Goal: Information Seeking & Learning: Learn about a topic

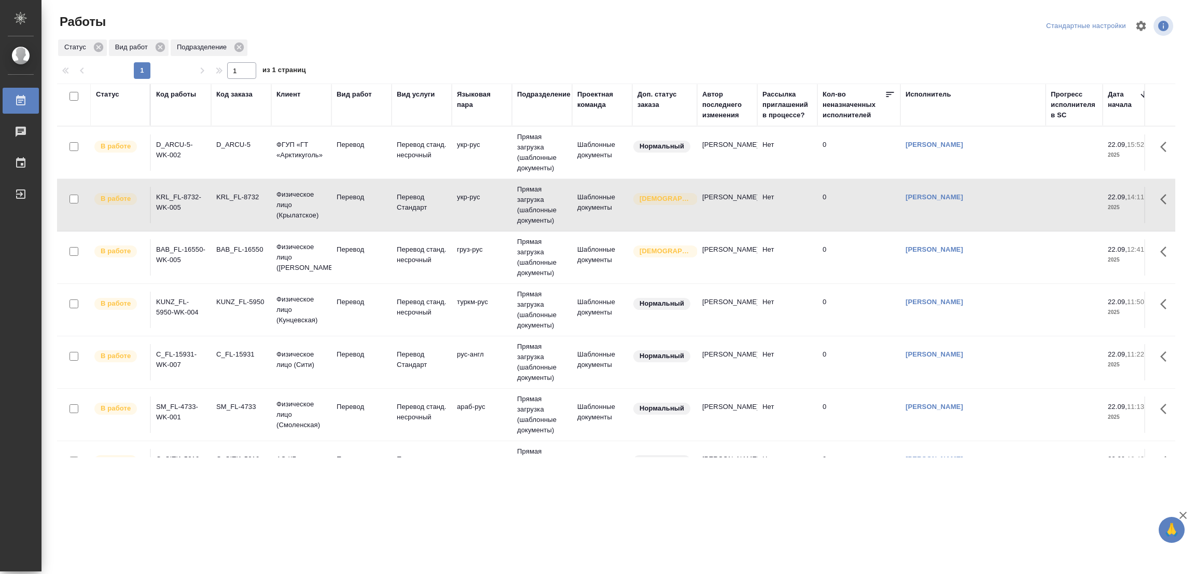
scroll to position [154, 0]
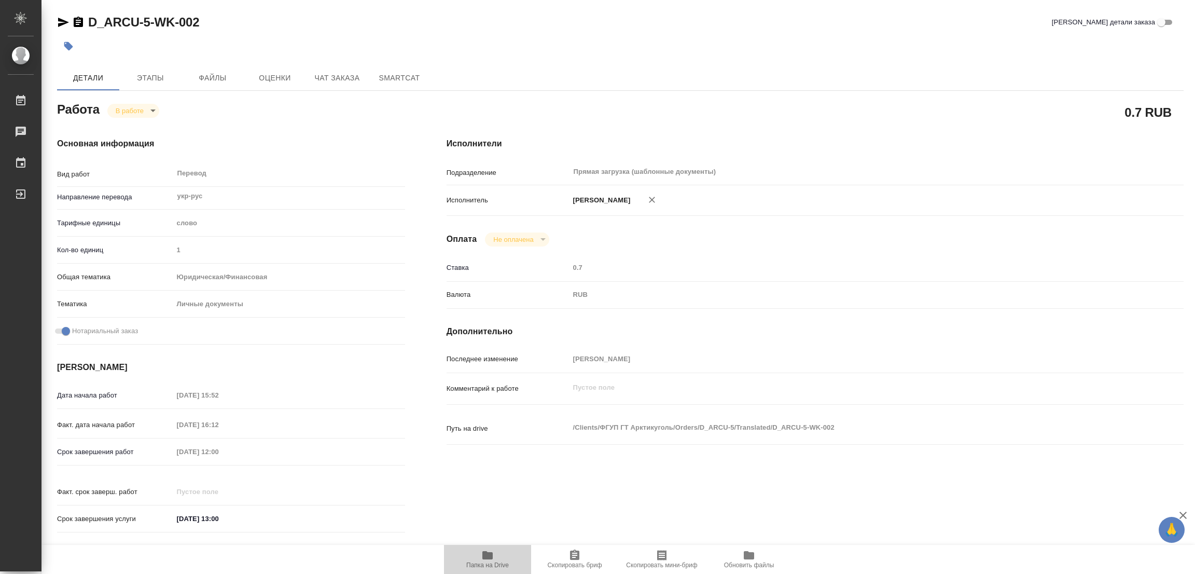
click at [485, 555] on icon "button" at bounding box center [488, 555] width 10 height 8
drag, startPoint x: 88, startPoint y: 13, endPoint x: 152, endPoint y: 25, distance: 65.4
click at [152, 25] on h2 "D_ARCU-5-WK-002" at bounding box center [143, 22] width 111 height 17
copy link "D_ARCU-5-"
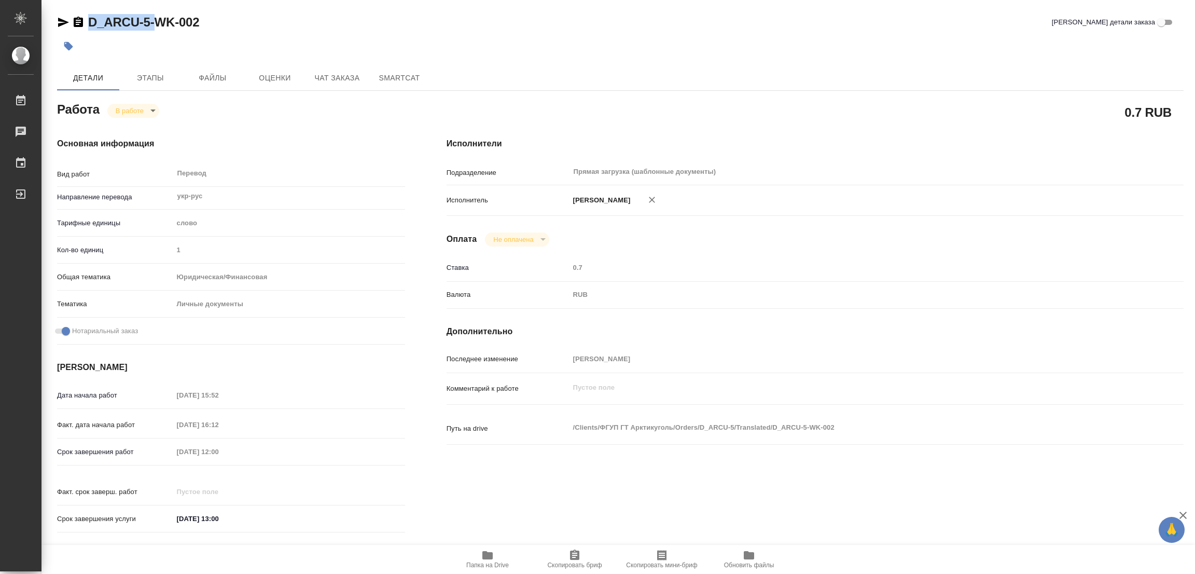
click at [570, 560] on icon "button" at bounding box center [575, 555] width 12 height 12
copy link "D_ARCU-5-"
click at [806, 29] on div "D_ARCU-5-WK-002 [PERSON_NAME] детали заказа" at bounding box center [620, 22] width 1127 height 17
click at [152, 441] on div "Дата начала работ [DATE] 15:52 Факт. дата начала работ [DATE] 16:12 Срок заверш…" at bounding box center [231, 462] width 348 height 153
drag, startPoint x: 322, startPoint y: 17, endPoint x: 344, endPoint y: 1, distance: 27.2
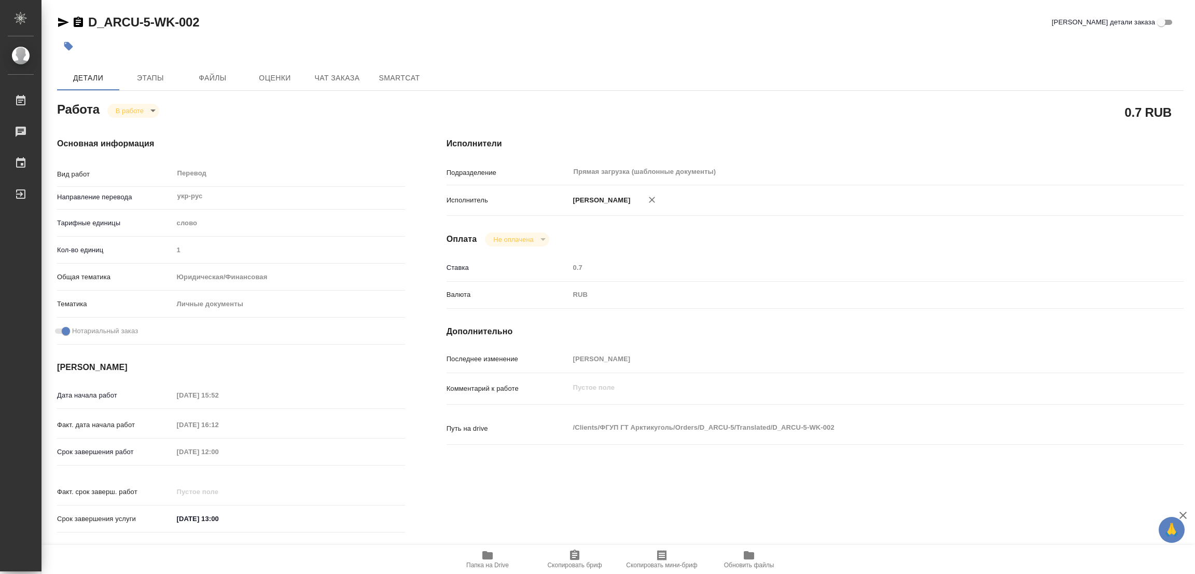
click at [322, 17] on div "D_ARCU-5-WK-002 [PERSON_NAME] детали заказа" at bounding box center [620, 22] width 1127 height 17
drag, startPoint x: 85, startPoint y: 5, endPoint x: 167, endPoint y: 23, distance: 84.5
click at [167, 23] on div "KRL_FL-8732-WK-005 Кратко детали заказа Детали Этапы Файлы Оценки Чат заказа Sm…" at bounding box center [620, 435] width 1138 height 871
copy link "KRL_FL-8732"
click at [568, 563] on span "Скопировать бриф" at bounding box center [574, 564] width 54 height 7
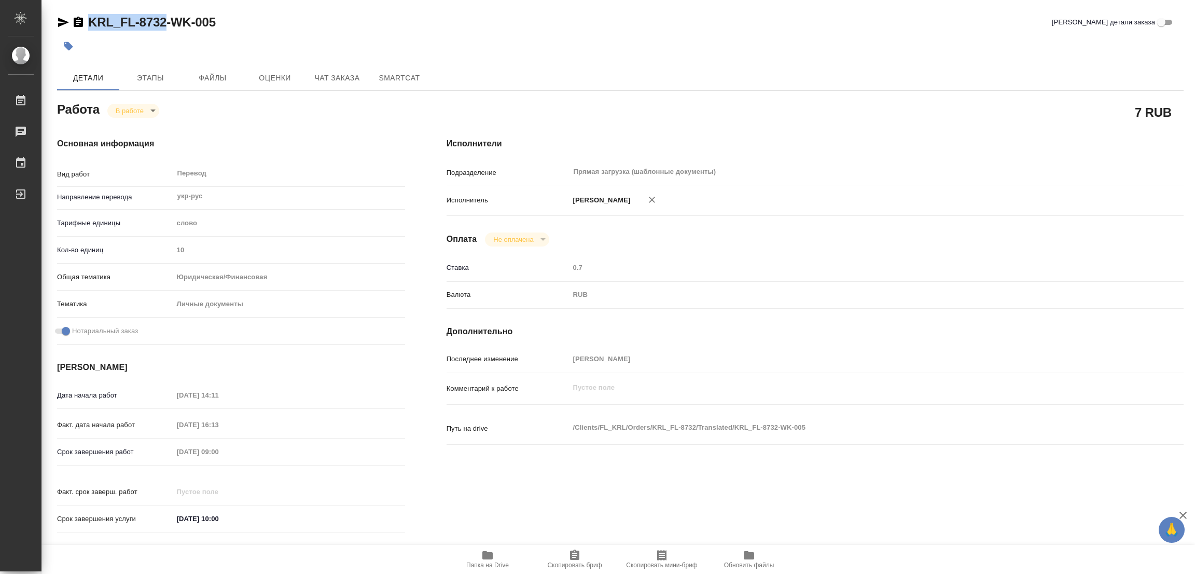
copy link "KRL_FL-8732"
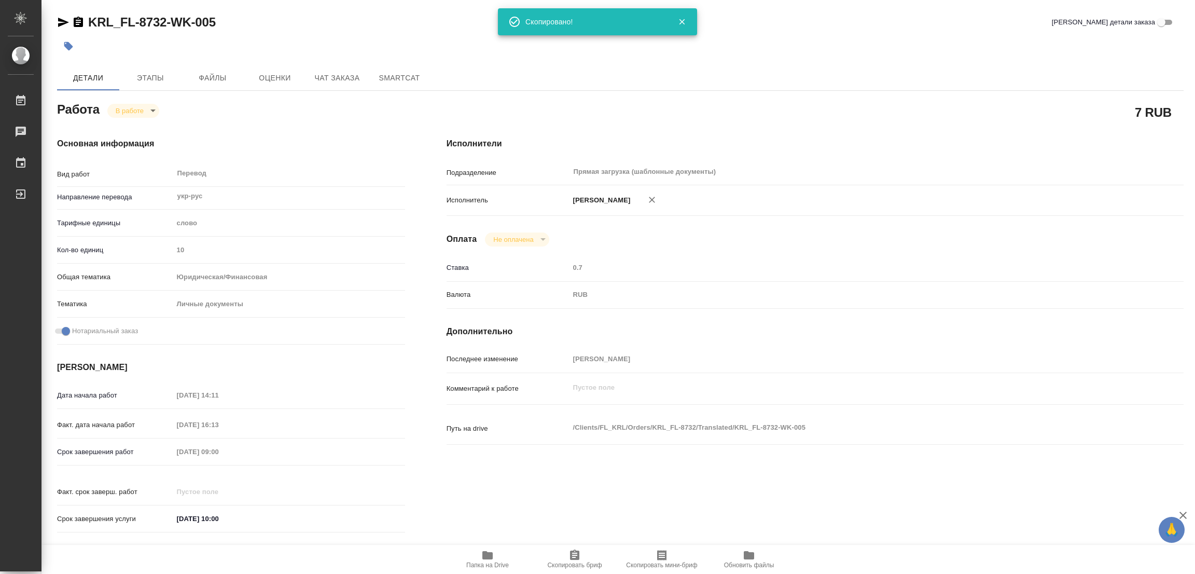
click at [755, 131] on div "Исполнители Подразделение Прямая загрузка (шаблонные документы) ​ Исполнитель П…" at bounding box center [815, 338] width 779 height 443
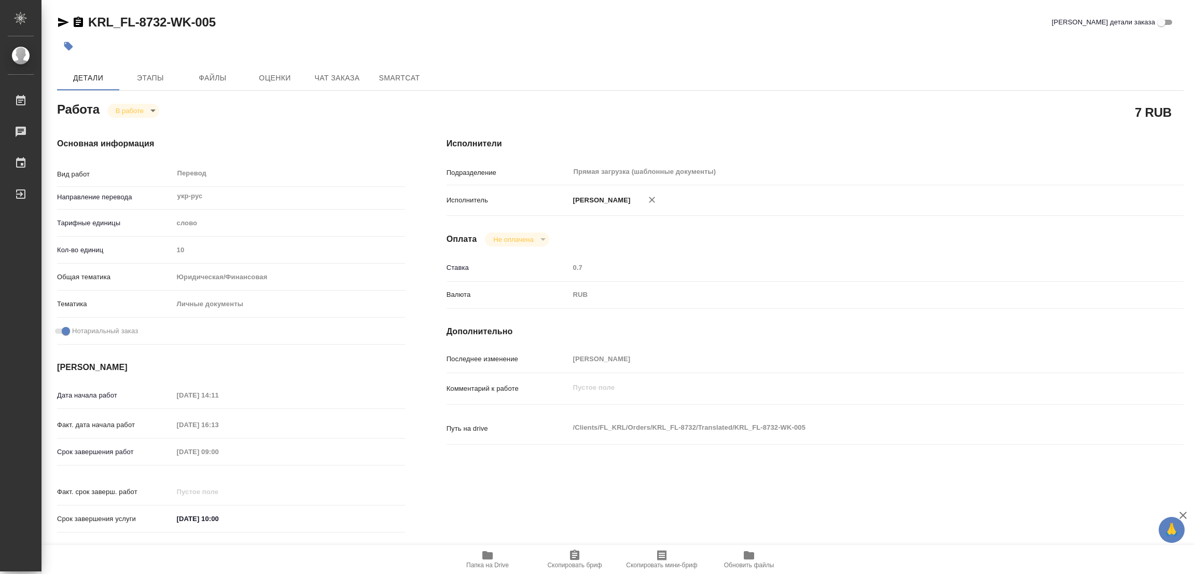
click at [155, 452] on div "Срок завершения работ 23.09.2025 09:00" at bounding box center [231, 452] width 348 height 18
click at [314, 34] on div "KRL_FL-8732-WK-005 Кратко детали заказа" at bounding box center [620, 24] width 1127 height 21
